Goal: Information Seeking & Learning: Learn about a topic

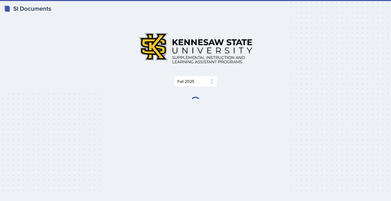
select select "2bed604d-1099-4043-b1bc-2365e8740244"
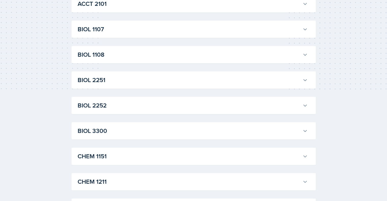
scroll to position [178, 0]
click at [159, 82] on h3 "CHEM 1151" at bounding box center [189, 80] width 223 height 9
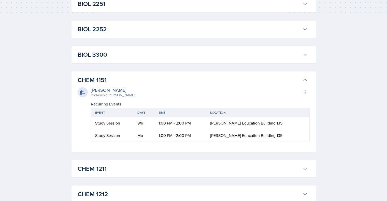
click at [159, 82] on h3 "CHEM 1151" at bounding box center [189, 80] width 223 height 9
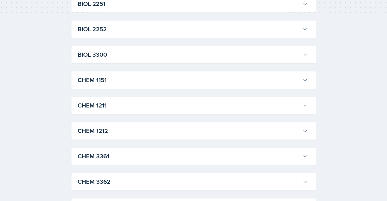
click at [155, 100] on div "CHEM 1211 [PERSON_NAME] Professor: [PERSON_NAME] Export to Google Calendar Recu…" at bounding box center [194, 105] width 245 height 17
click at [155, 103] on h3 "CHEM 1211" at bounding box center [189, 105] width 223 height 9
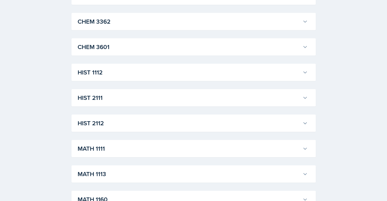
scroll to position [1248, 0]
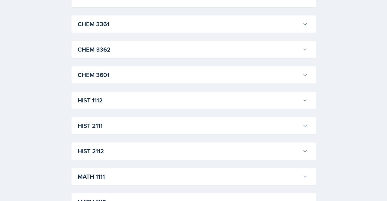
scroll to position [1401, 0]
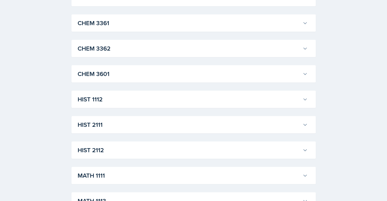
click at [125, 28] on h3 "CHEM 3361" at bounding box center [189, 23] width 223 height 9
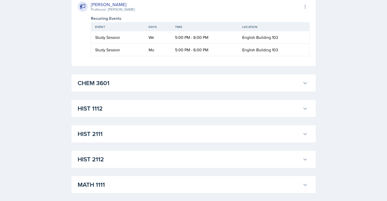
scroll to position [1834, 0]
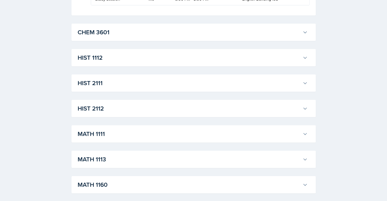
click at [123, 37] on h3 "CHEM 3601" at bounding box center [189, 32] width 223 height 9
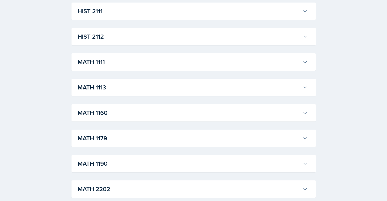
scroll to position [2012, 0]
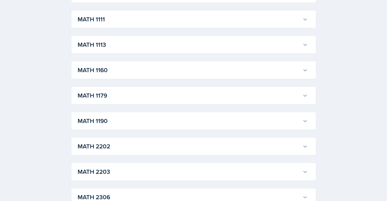
click at [126, 49] on h3 "MATH 1113" at bounding box center [189, 44] width 223 height 9
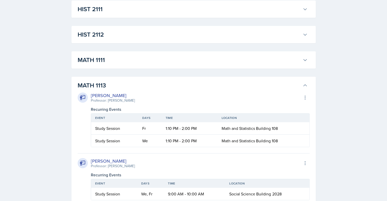
scroll to position [1961, 0]
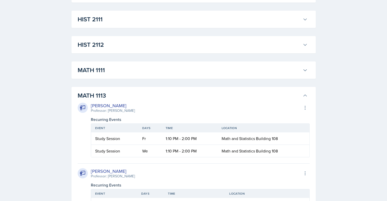
click at [120, 75] on h3 "MATH 1111" at bounding box center [189, 70] width 223 height 9
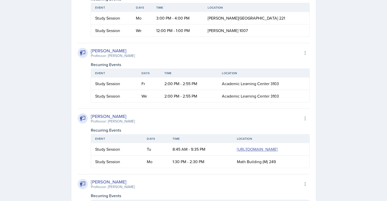
scroll to position [2063, 0]
